Goal: Find specific page/section: Find specific page/section

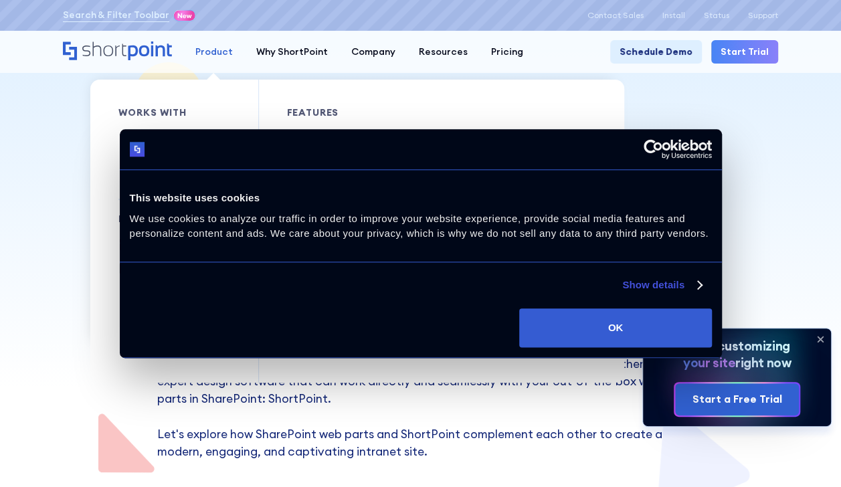
click at [226, 52] on div "Product" at bounding box center [213, 52] width 37 height 14
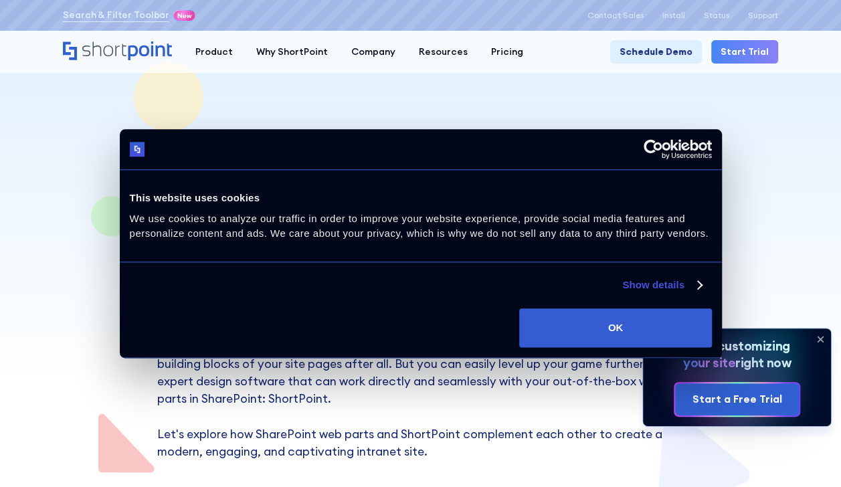
click at [620, 334] on button "OK" at bounding box center [615, 327] width 192 height 39
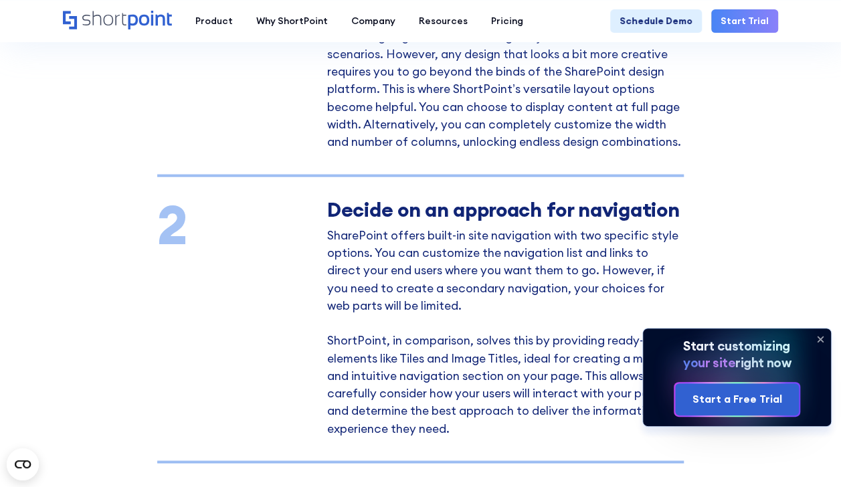
scroll to position [1055, 0]
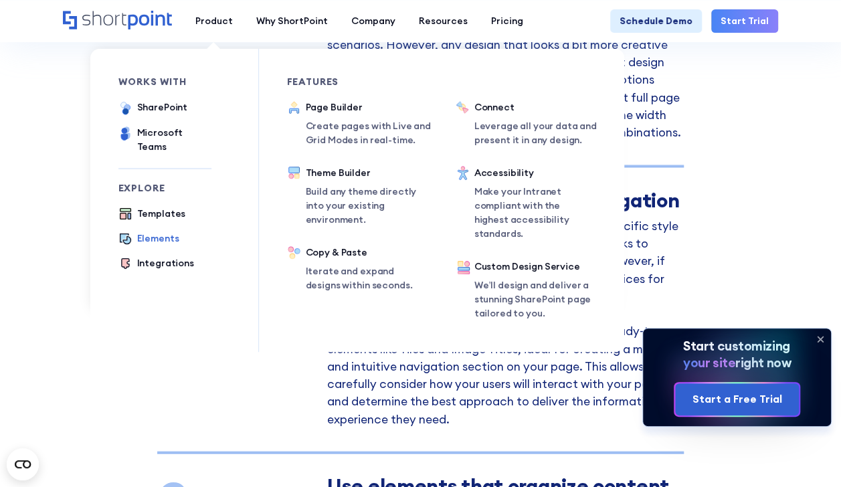
click at [160, 231] on div "Elements" at bounding box center [158, 238] width 42 height 14
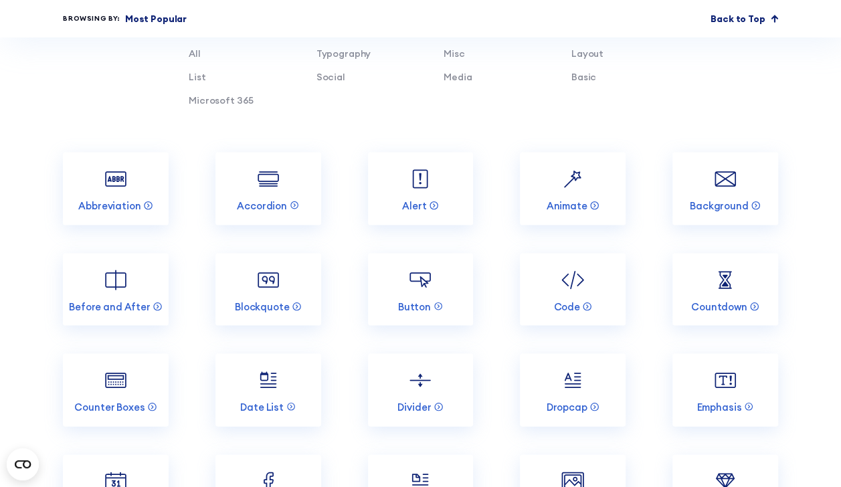
scroll to position [1151, 0]
click at [438, 179] on link "Alert" at bounding box center [421, 187] width 106 height 73
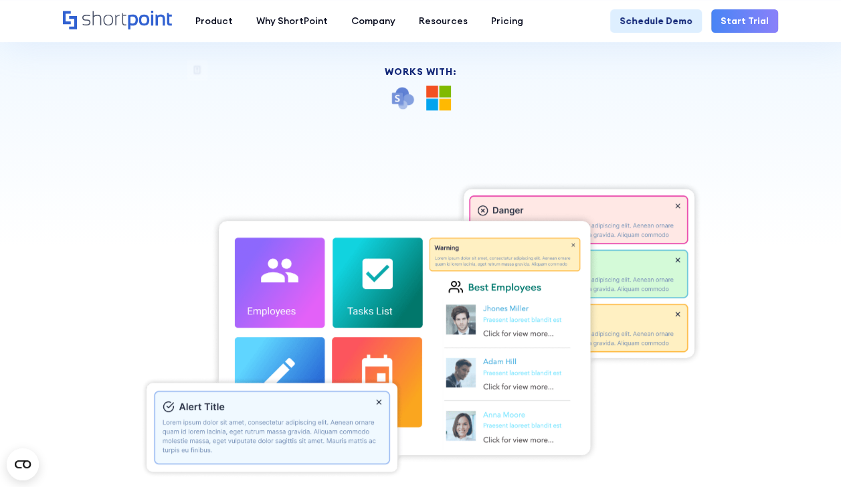
scroll to position [241, 0]
